Goal: Find contact information: Find contact information

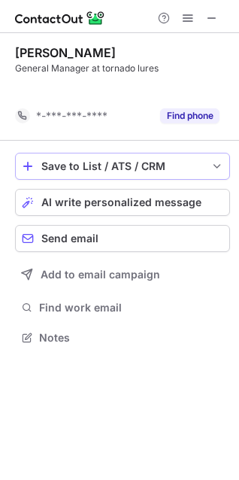
scroll to position [303, 239]
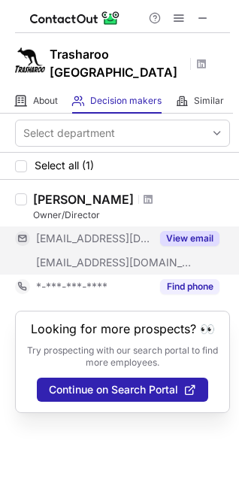
click at [183, 231] on button "View email" at bounding box center [189, 238] width 59 height 15
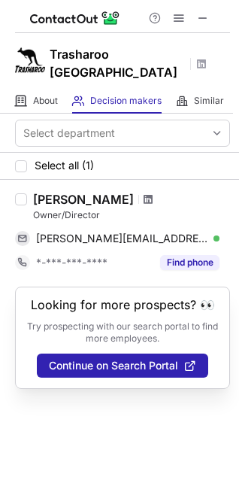
click at [144, 193] on span at bounding box center [148, 199] width 9 height 12
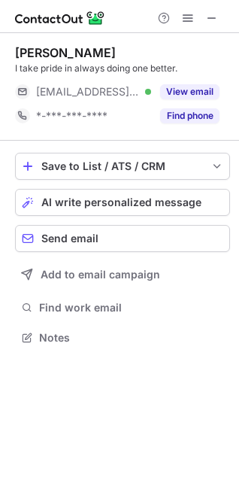
scroll to position [327, 239]
